Goal: Complete application form: Complete application form

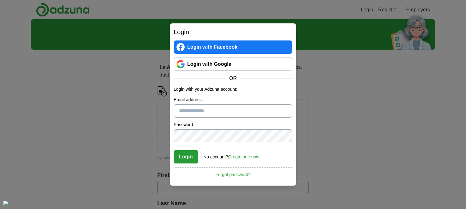
click at [213, 68] on link "Login with Google" at bounding box center [233, 63] width 119 height 13
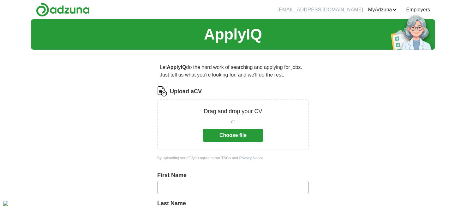
click at [226, 133] on button "Choose file" at bounding box center [233, 134] width 61 height 13
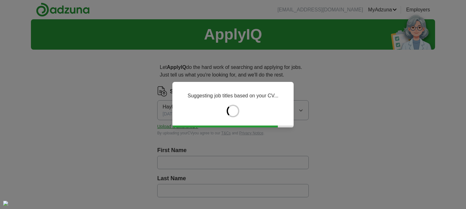
type input "******"
type input "*****"
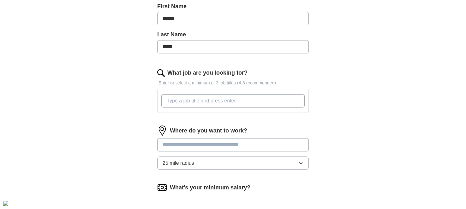
scroll to position [151, 0]
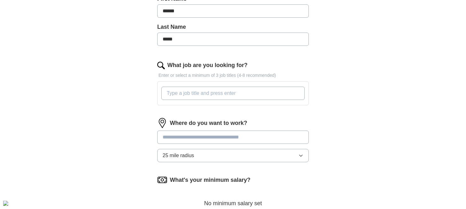
click at [225, 90] on input "What job are you looking for?" at bounding box center [232, 92] width 143 height 13
click at [208, 137] on input at bounding box center [232, 136] width 151 height 13
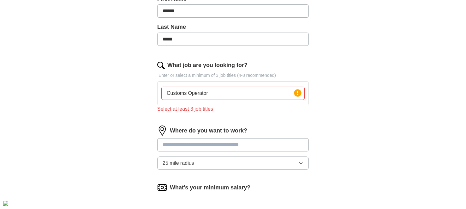
click at [223, 89] on input "Customs Operator" at bounding box center [232, 92] width 143 height 13
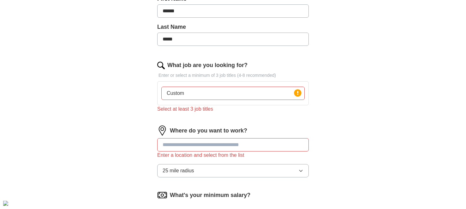
click at [219, 93] on input "Custom" at bounding box center [232, 92] width 143 height 13
click at [203, 108] on div "Select at least 3 job titles" at bounding box center [232, 109] width 151 height 8
click at [206, 88] on input "Customs" at bounding box center [232, 92] width 143 height 13
type input "C"
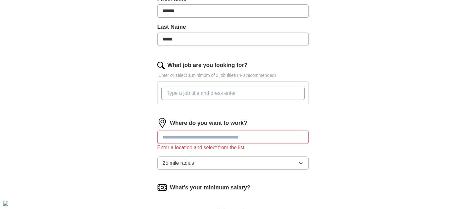
paste input "Prepare customs documents for customers to import and export goods into and out…"
type input "P"
type input "Customs Op"
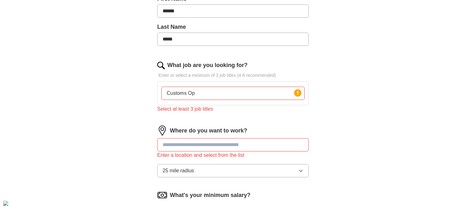
click at [230, 91] on input "Customs Op" at bounding box center [232, 92] width 143 height 13
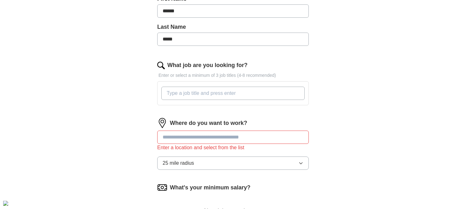
paste input "Customs Operator"
type input "Customs Operator"
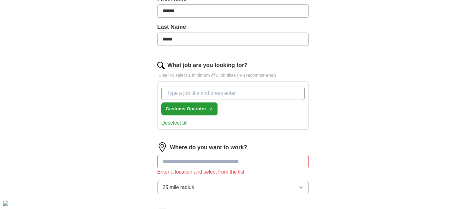
click at [202, 92] on input "What job are you looking for?" at bounding box center [232, 92] width 143 height 13
click at [232, 92] on input "What job are you looking for?" at bounding box center [232, 92] width 143 height 13
paste input "Office Administrator"
type input "Office Administrator"
click at [411, 157] on div "ApplyIQ Let ApplyIQ do the hard work of searching and applying for jobs. Just t…" at bounding box center [233, 86] width 404 height 437
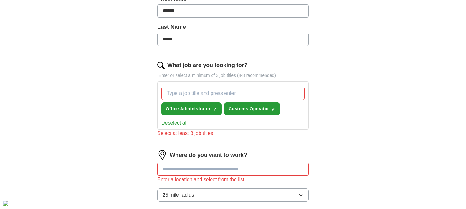
click at [220, 87] on input "What job are you looking for?" at bounding box center [232, 92] width 143 height 13
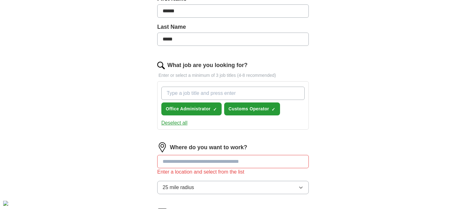
paste input "Administration Officer"
type input "Administration Officer"
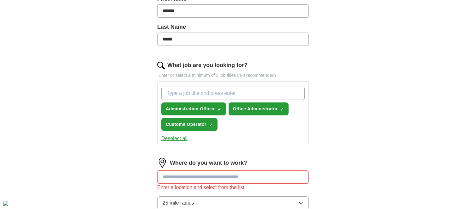
click at [23, 74] on div "ApplyIQ Let ApplyIQ do the hard work of searching and applying for jobs. Just t…" at bounding box center [233, 94] width 466 height 453
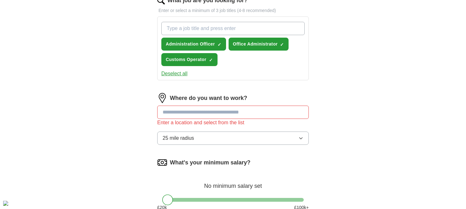
scroll to position [227, 0]
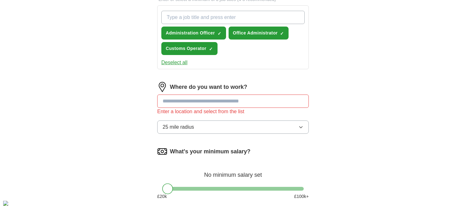
click at [183, 99] on input at bounding box center [232, 100] width 151 height 13
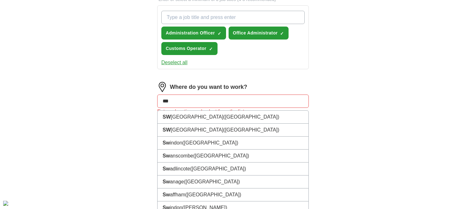
type input "****"
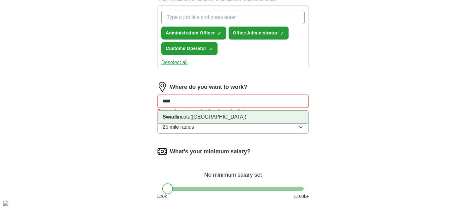
click at [192, 118] on li "Swad lincote ([GEOGRAPHIC_DATA])" at bounding box center [232, 116] width 151 height 13
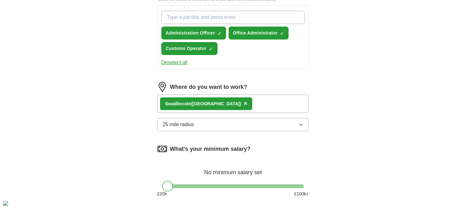
click at [192, 121] on span "25 mile radius" at bounding box center [179, 125] width 32 height 8
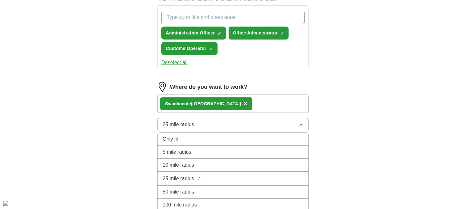
click at [182, 161] on span "10 mile radius" at bounding box center [179, 165] width 32 height 8
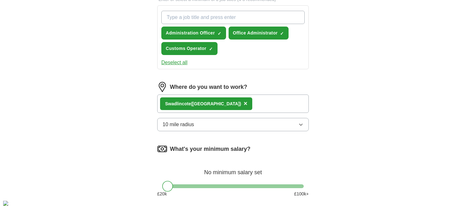
click at [356, 153] on div "ApplyIQ Let ApplyIQ do the hard work of searching and applying for jobs. Just t…" at bounding box center [233, 17] width 404 height 450
click at [182, 184] on div at bounding box center [232, 186] width 141 height 4
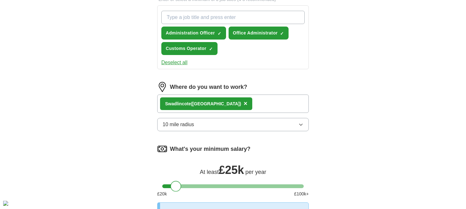
drag, startPoint x: 182, startPoint y: 184, endPoint x: 175, endPoint y: 184, distance: 6.9
click at [175, 184] on div at bounding box center [175, 185] width 11 height 11
click at [375, 135] on div "ApplyIQ Let ApplyIQ do the hard work of searching and applying for jobs. Just t…" at bounding box center [233, 32] width 404 height 480
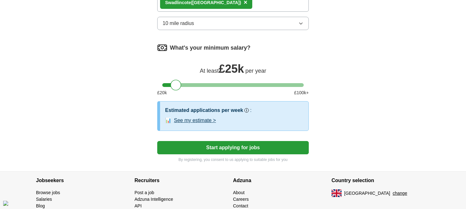
scroll to position [340, 0]
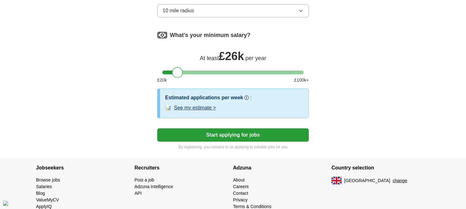
click at [177, 71] on div at bounding box center [177, 72] width 11 height 11
click at [245, 134] on button "Start applying for jobs" at bounding box center [232, 134] width 151 height 13
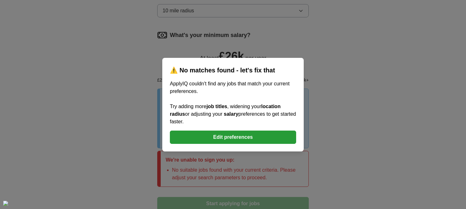
click at [383, 110] on div "⚠️ No matches found - let's fix that ApplyIQ couldn't find any jobs that match …" at bounding box center [233, 104] width 466 height 209
